Goal: Find specific page/section: Find specific page/section

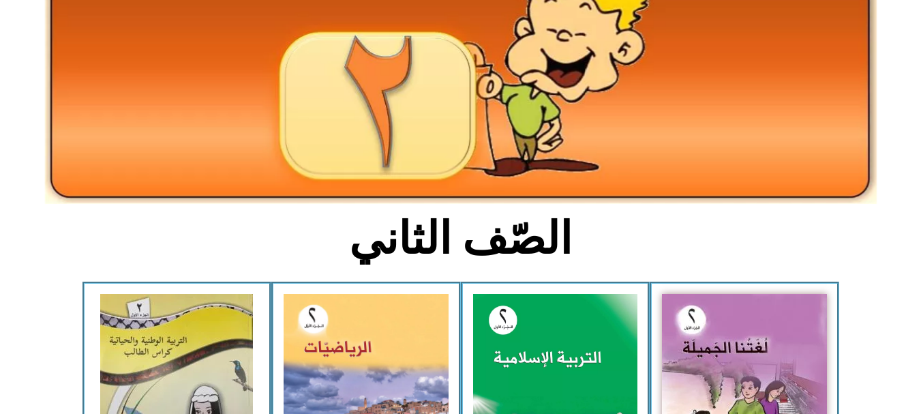
scroll to position [144, 0]
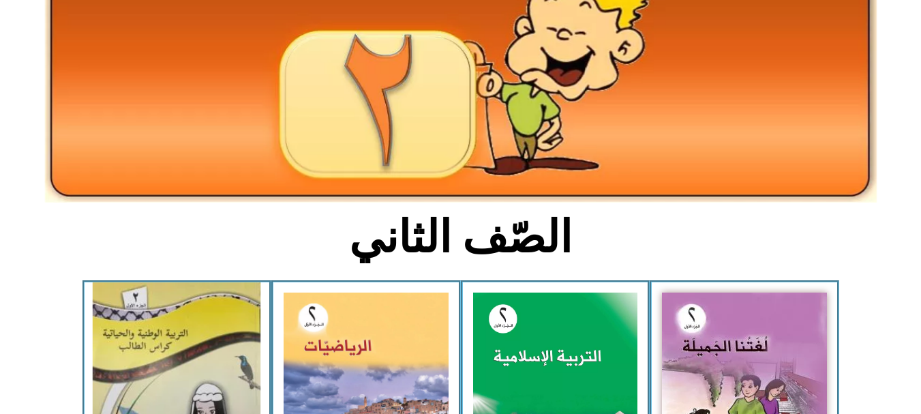
click at [219, 327] on img at bounding box center [177, 394] width 168 height 225
